Goal: Information Seeking & Learning: Learn about a topic

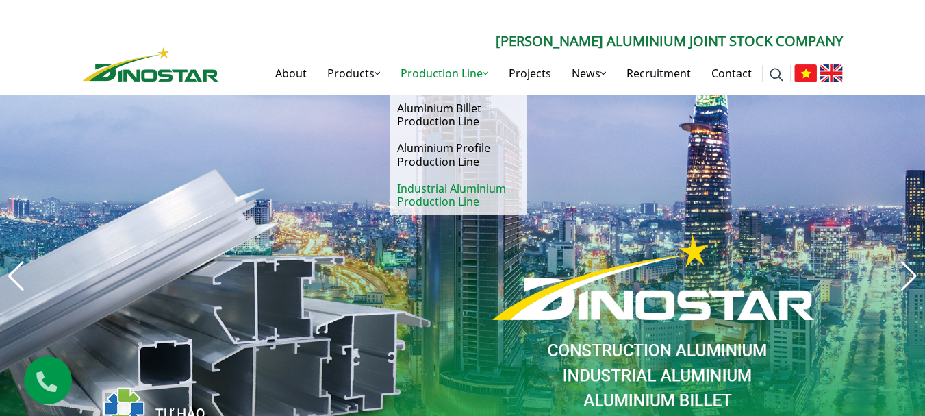
click at [463, 191] on link "Industrial Aluminium Production Line" at bounding box center [458, 195] width 137 height 40
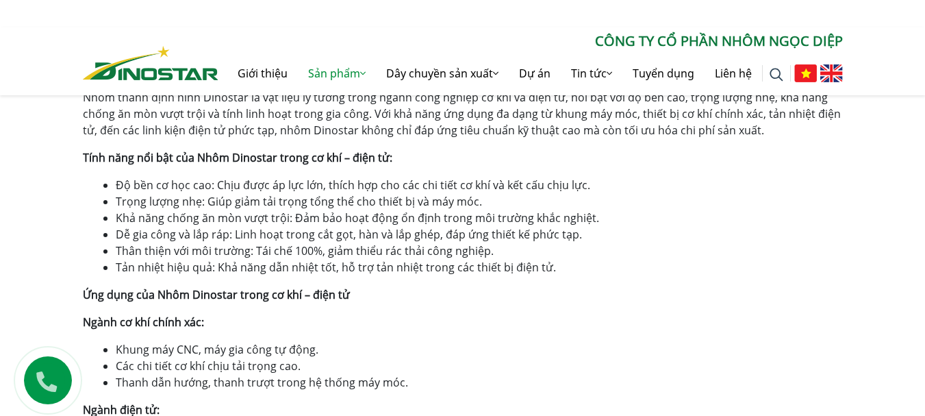
scroll to position [890, 0]
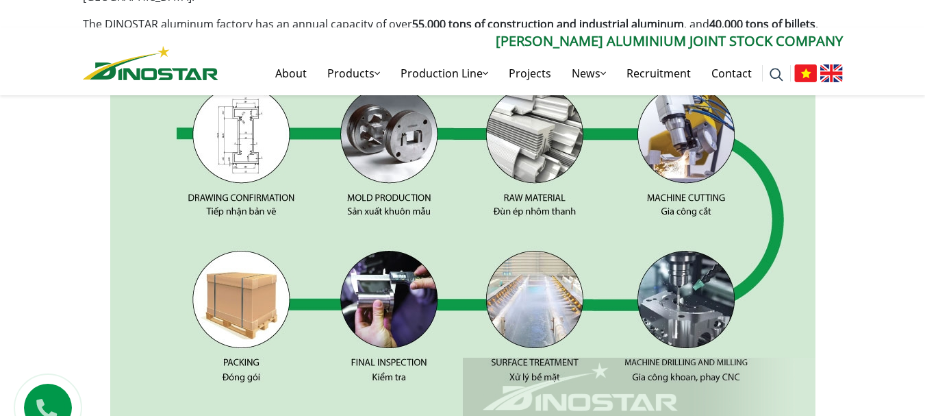
scroll to position [479, 0]
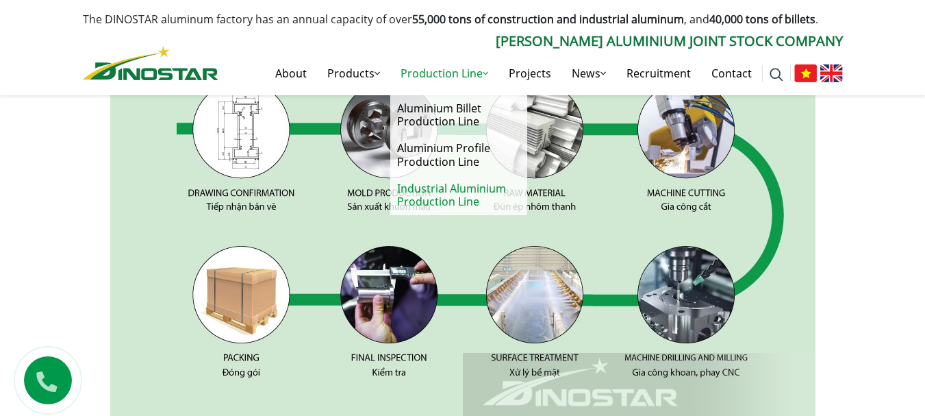
click at [466, 205] on link "Industrial Aluminium Production Line" at bounding box center [458, 195] width 137 height 40
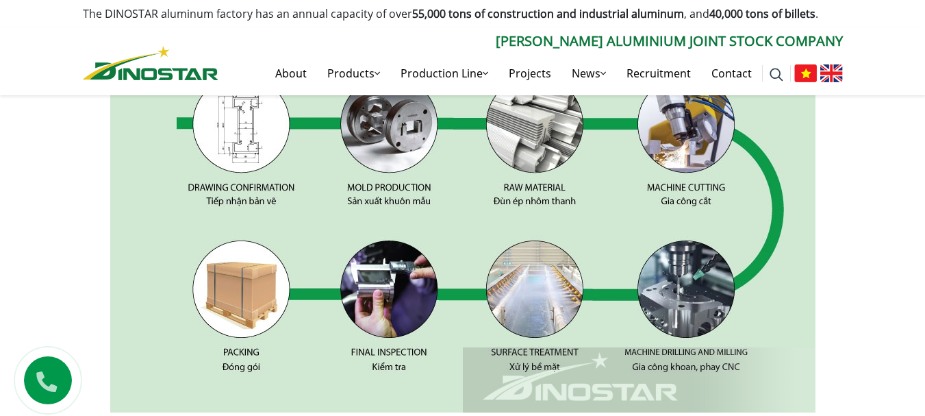
scroll to position [479, 0]
